Goal: Information Seeking & Learning: Learn about a topic

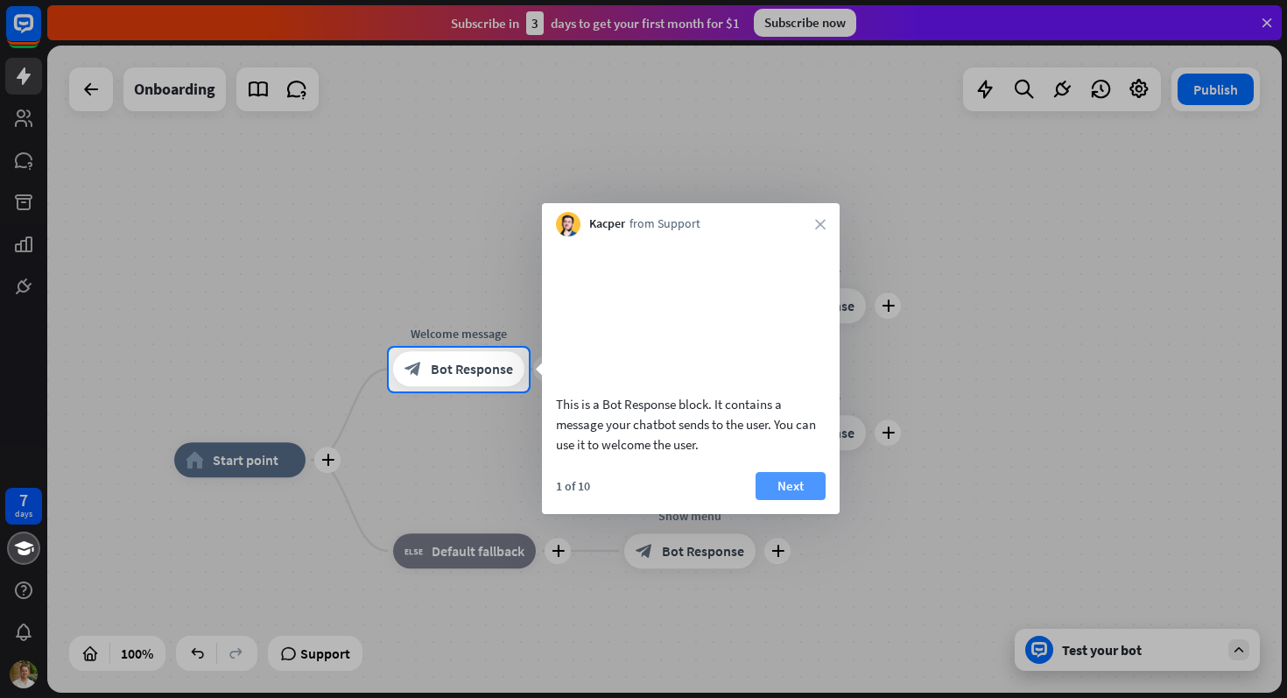
click at [762, 496] on button "Next" at bounding box center [790, 486] width 70 height 28
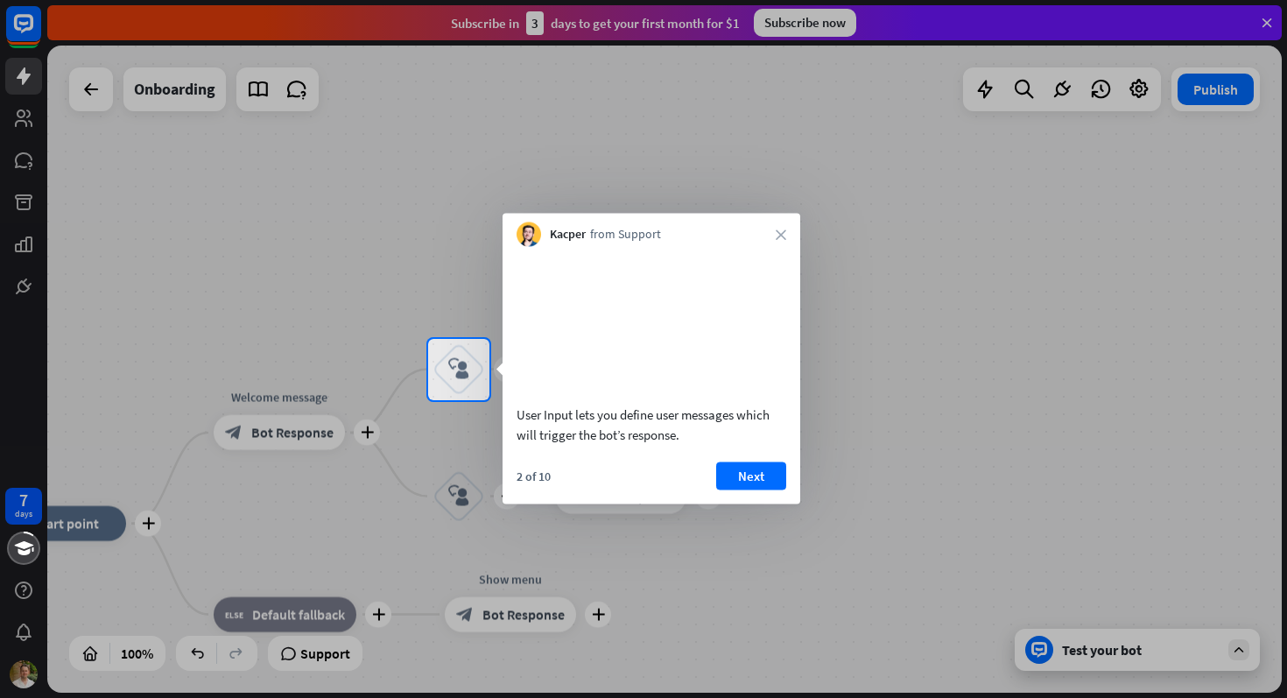
click at [787, 498] on div "2 of 10 Next" at bounding box center [651, 482] width 298 height 42
click at [762, 489] on button "Next" at bounding box center [751, 475] width 70 height 28
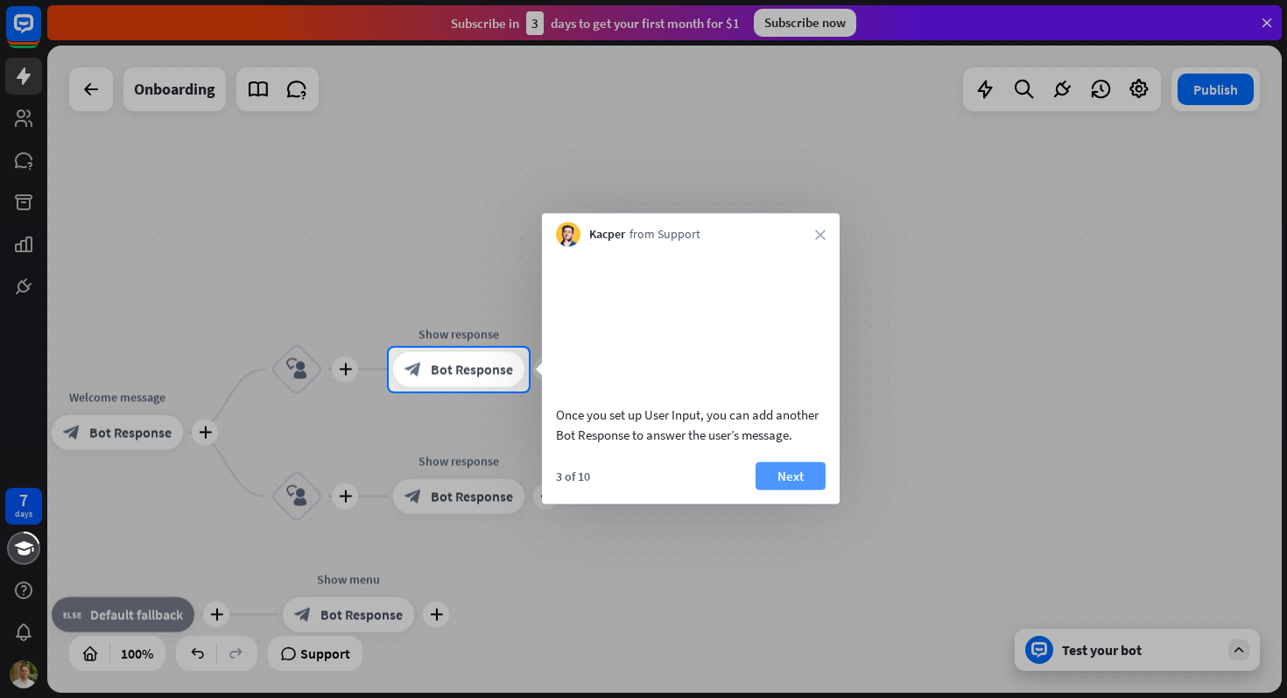
click at [768, 489] on button "Next" at bounding box center [790, 475] width 70 height 28
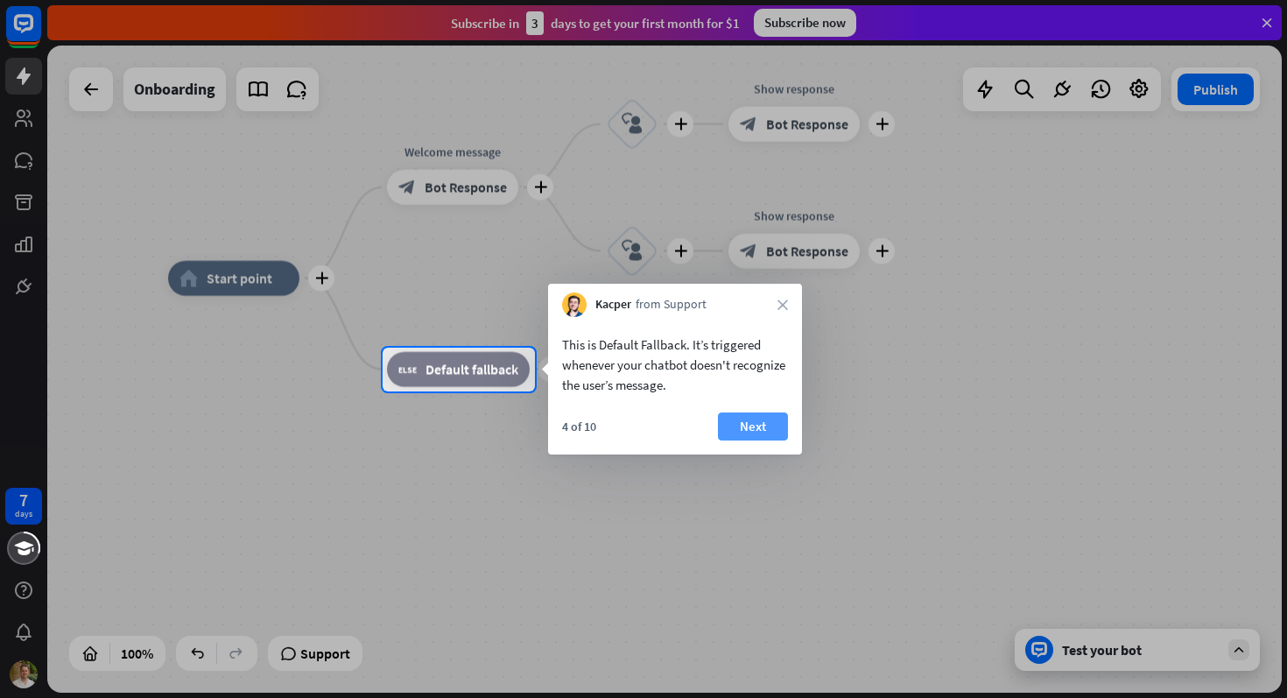
click at [769, 427] on button "Next" at bounding box center [753, 426] width 70 height 28
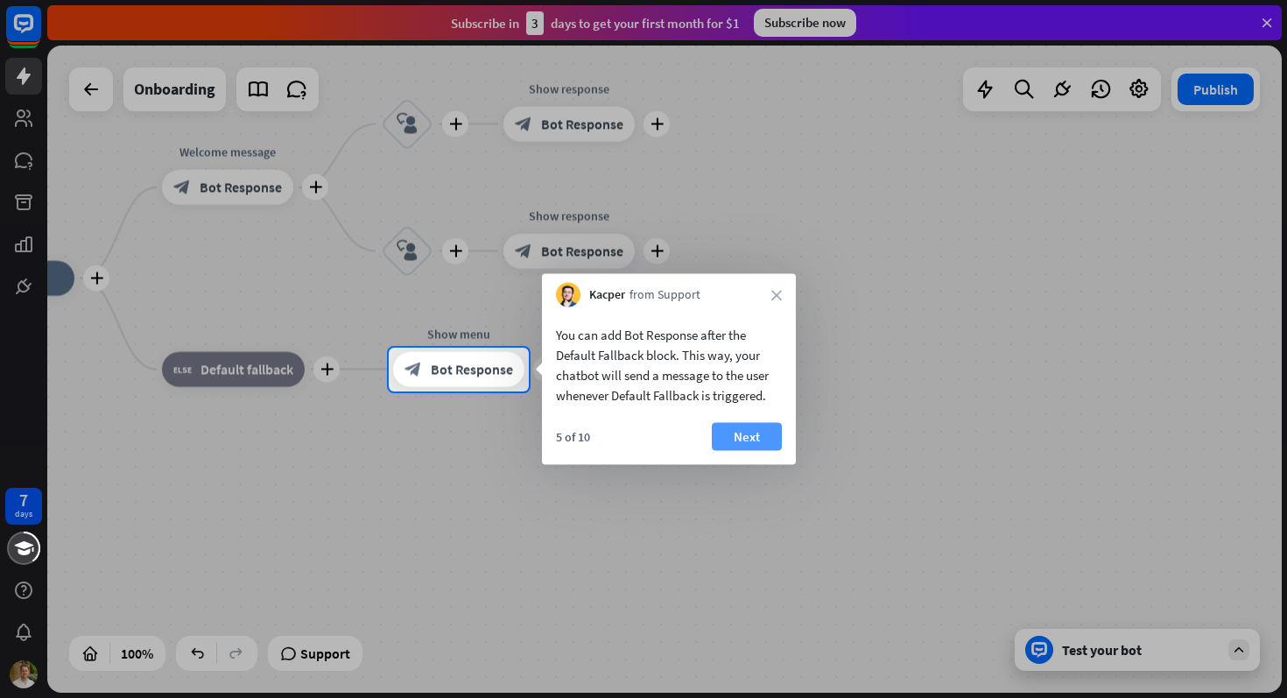
click at [778, 430] on button "Next" at bounding box center [747, 437] width 70 height 28
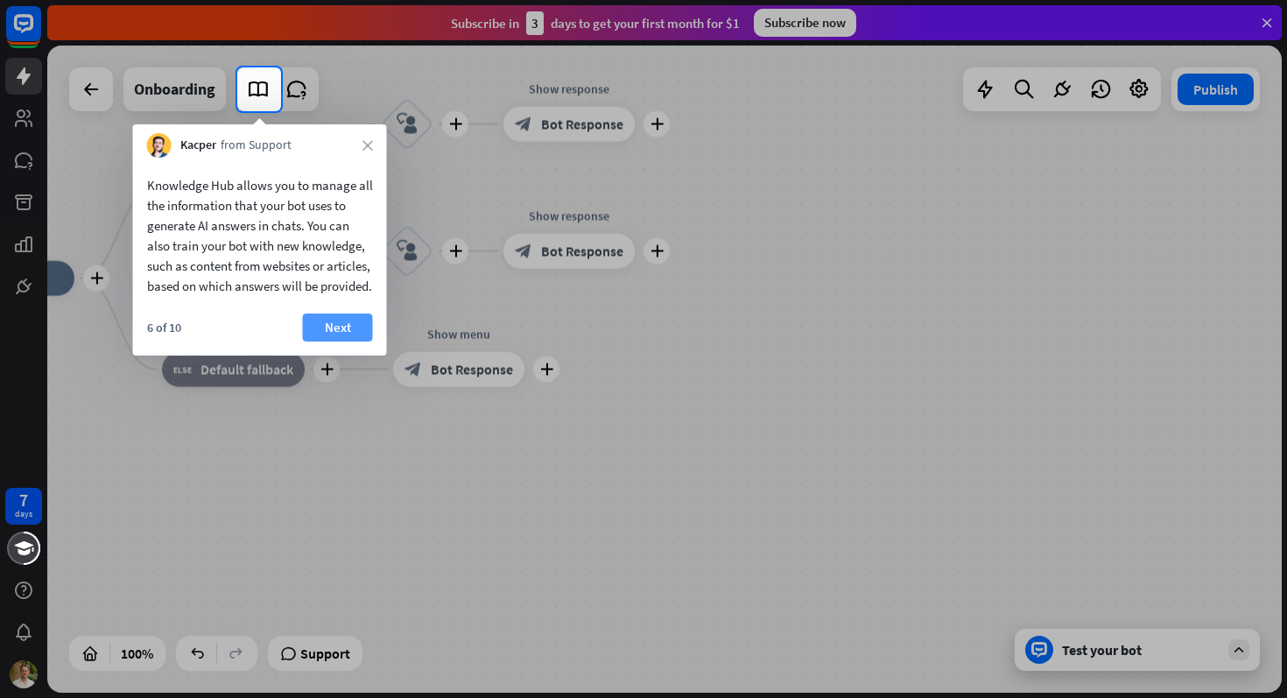
click at [352, 341] on button "Next" at bounding box center [338, 327] width 70 height 28
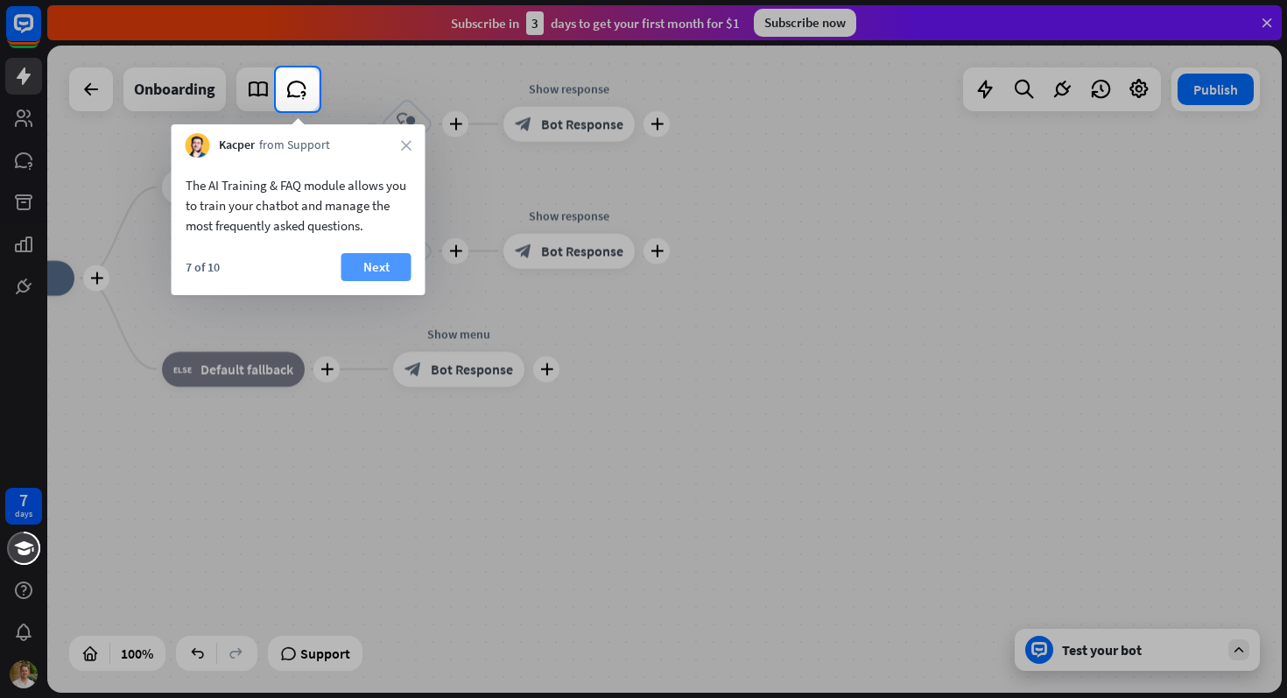
click at [346, 277] on button "Next" at bounding box center [376, 267] width 70 height 28
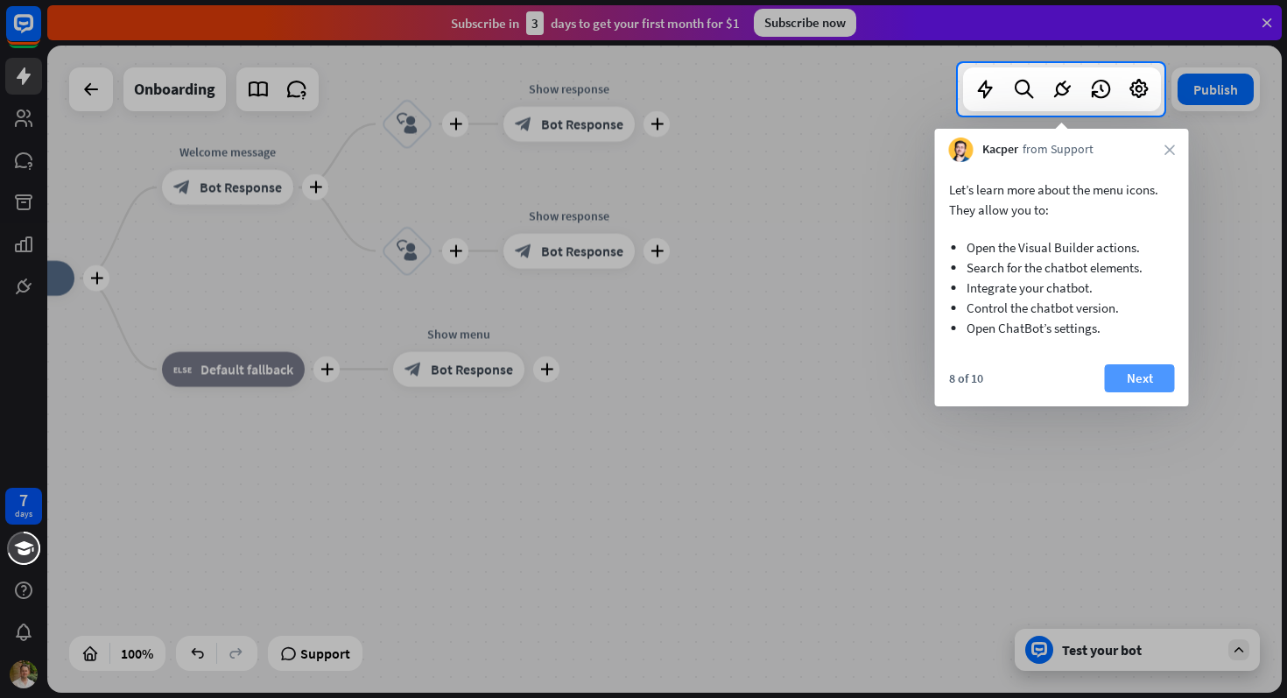
click at [1142, 378] on button "Next" at bounding box center [1140, 378] width 70 height 28
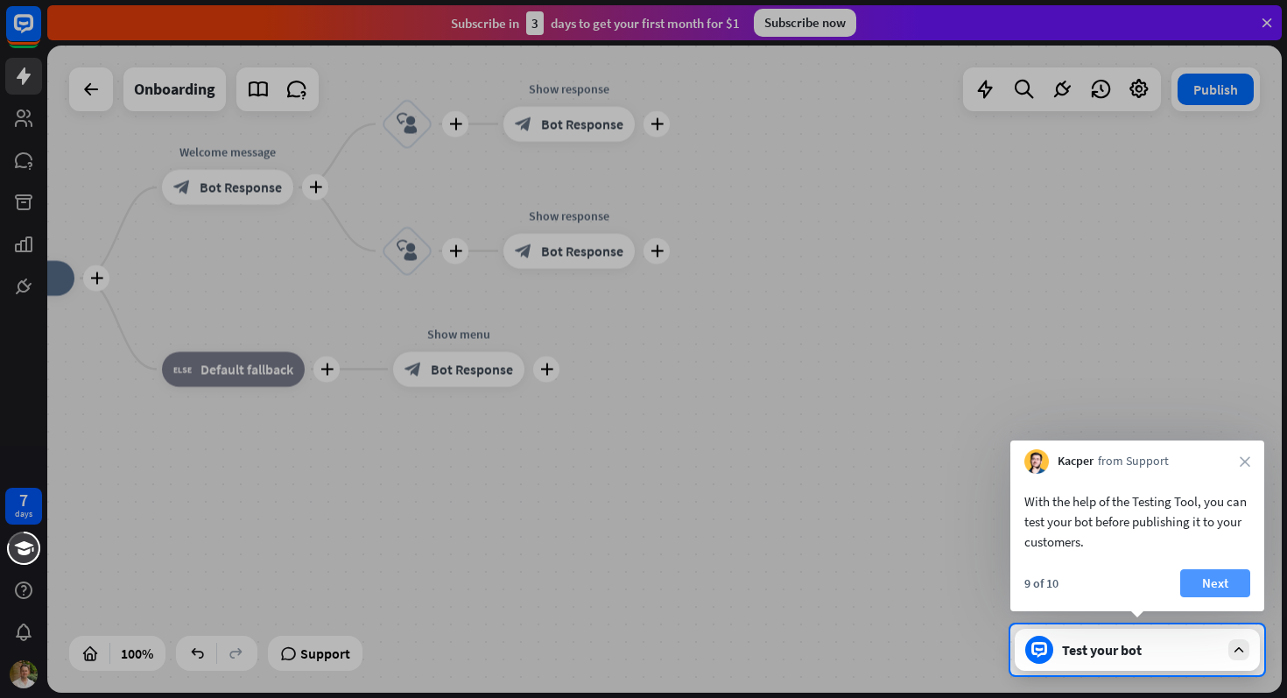
click at [1207, 591] on button "Next" at bounding box center [1215, 583] width 70 height 28
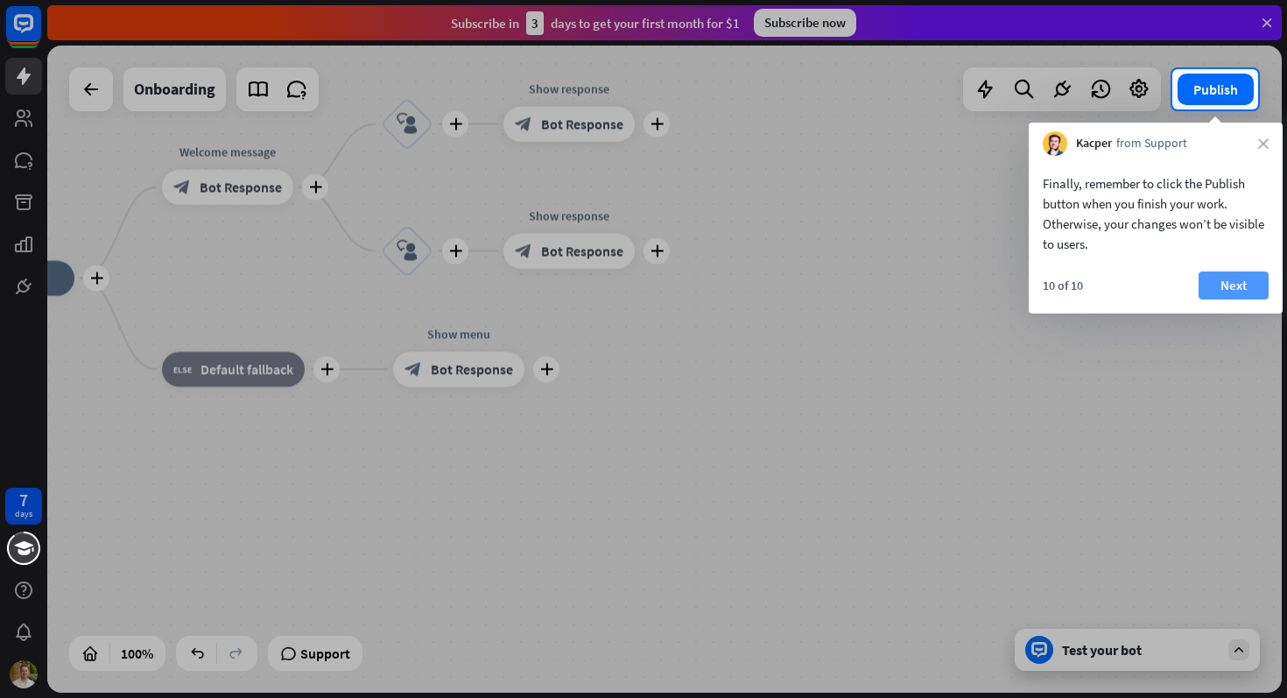
click at [1238, 294] on button "Next" at bounding box center [1233, 285] width 70 height 28
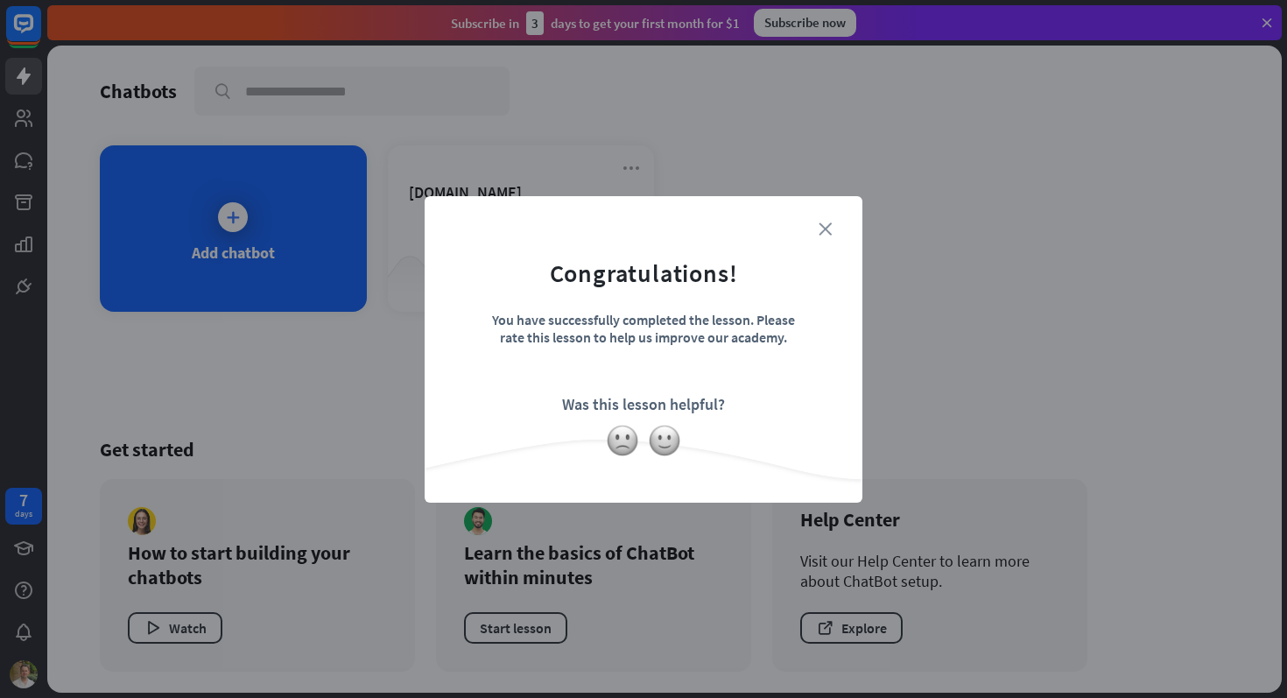
click at [828, 228] on icon "close" at bounding box center [825, 228] width 13 height 13
